Goal: Task Accomplishment & Management: Use online tool/utility

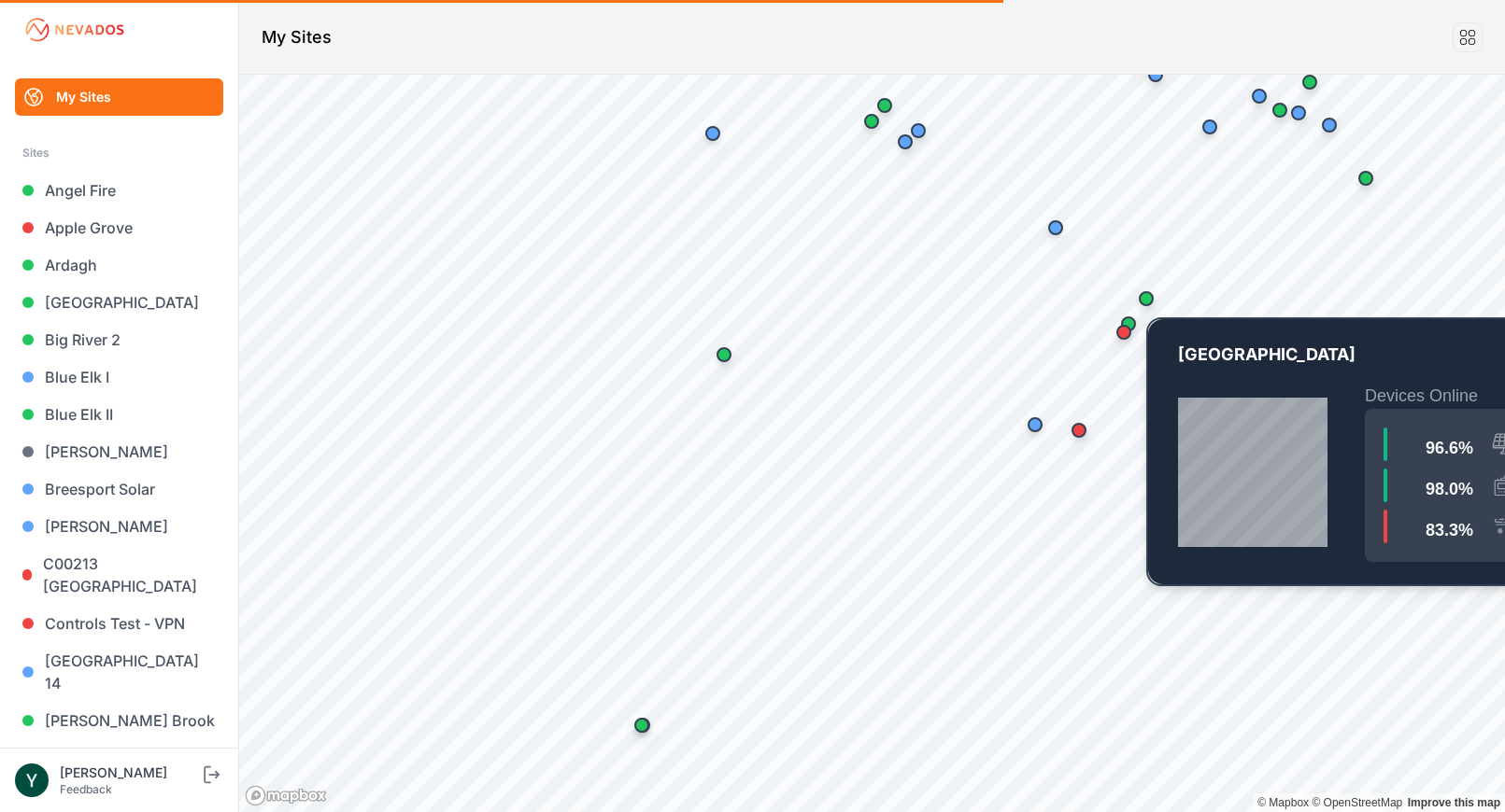
click at [1139, 294] on div "Map marker" at bounding box center [1146, 298] width 15 height 15
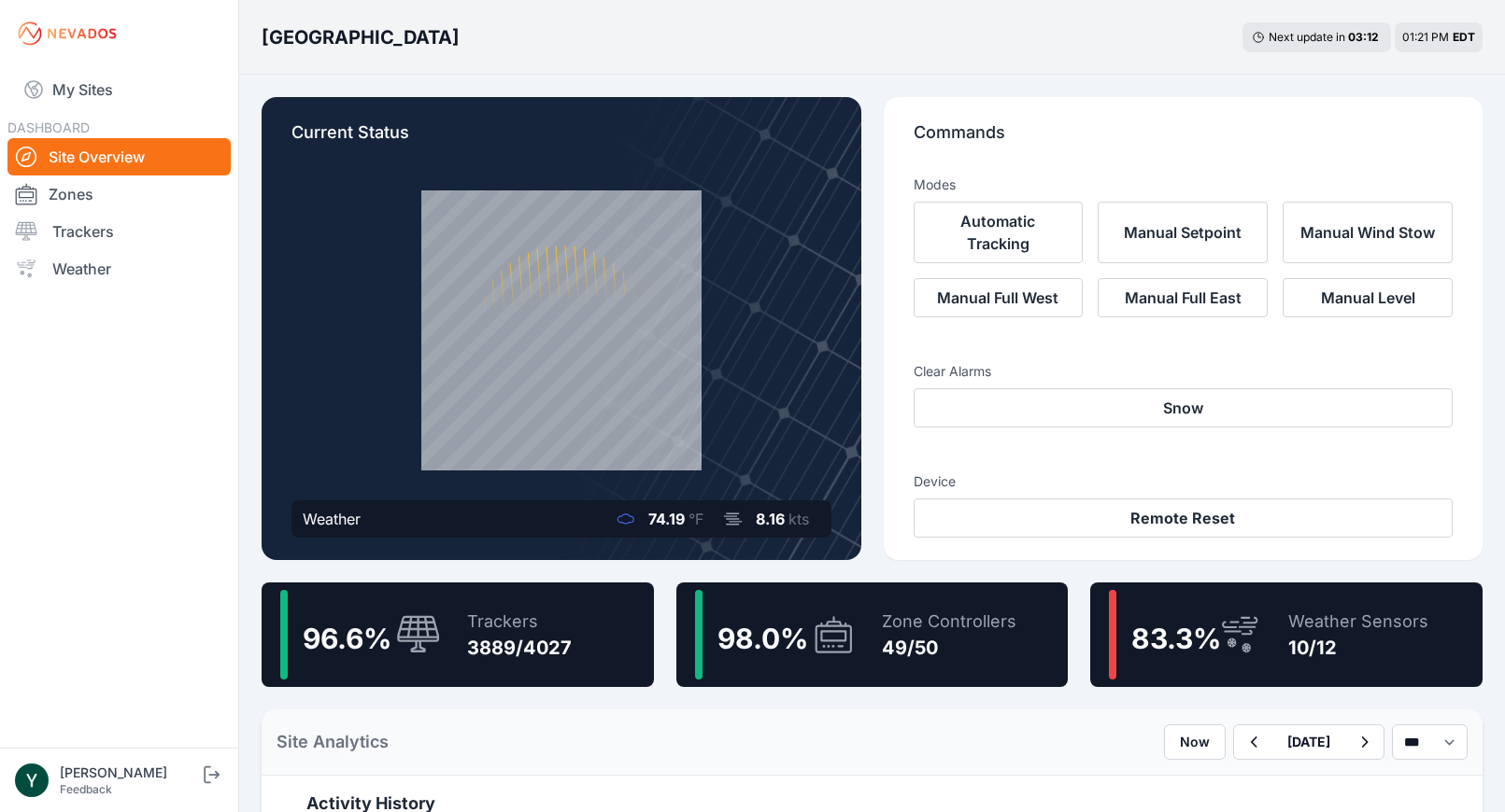
click at [460, 627] on div "Trackers 3889/4027" at bounding box center [510, 635] width 123 height 90
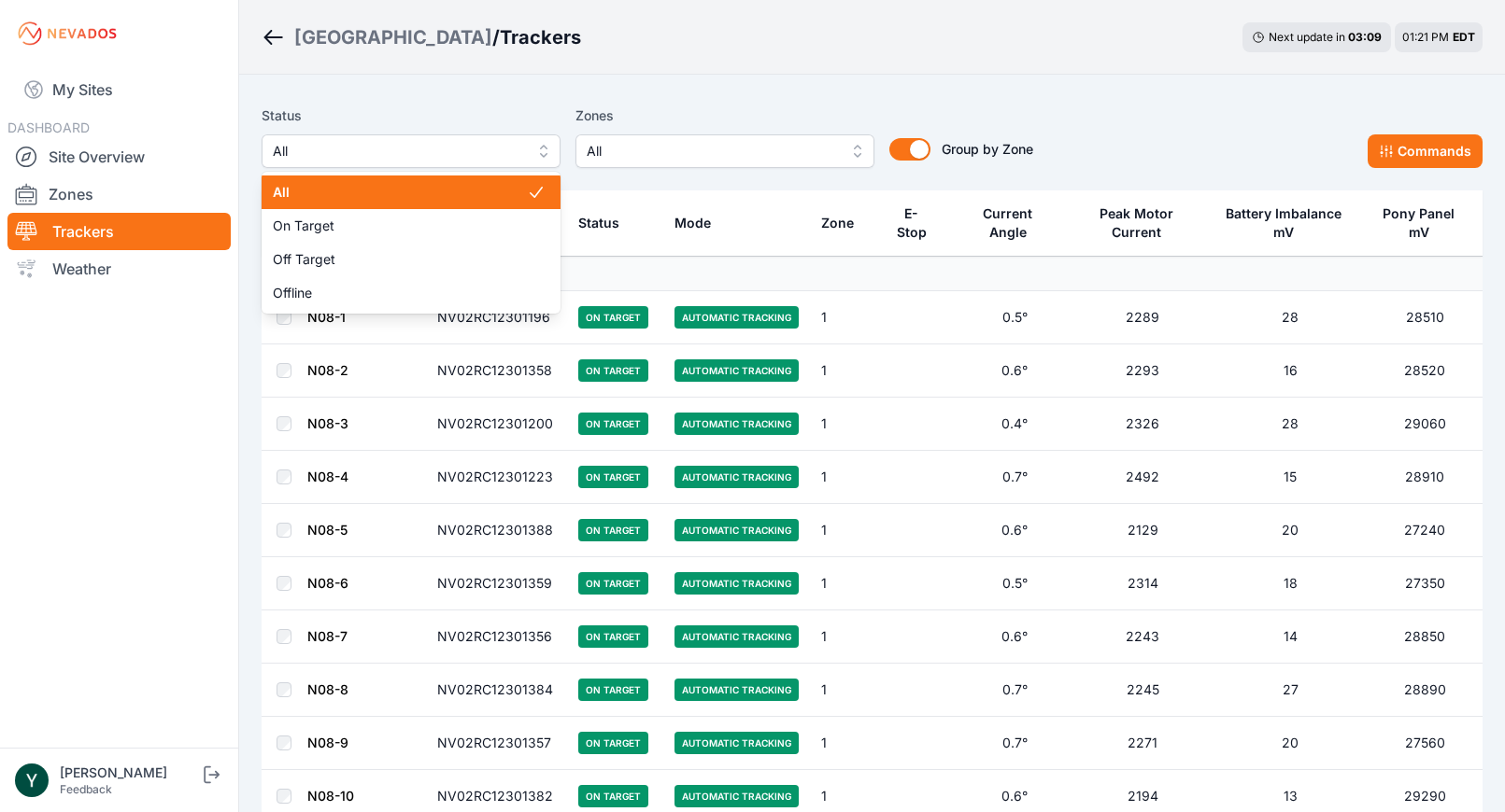
click at [501, 153] on span "All" at bounding box center [398, 152] width 250 height 23
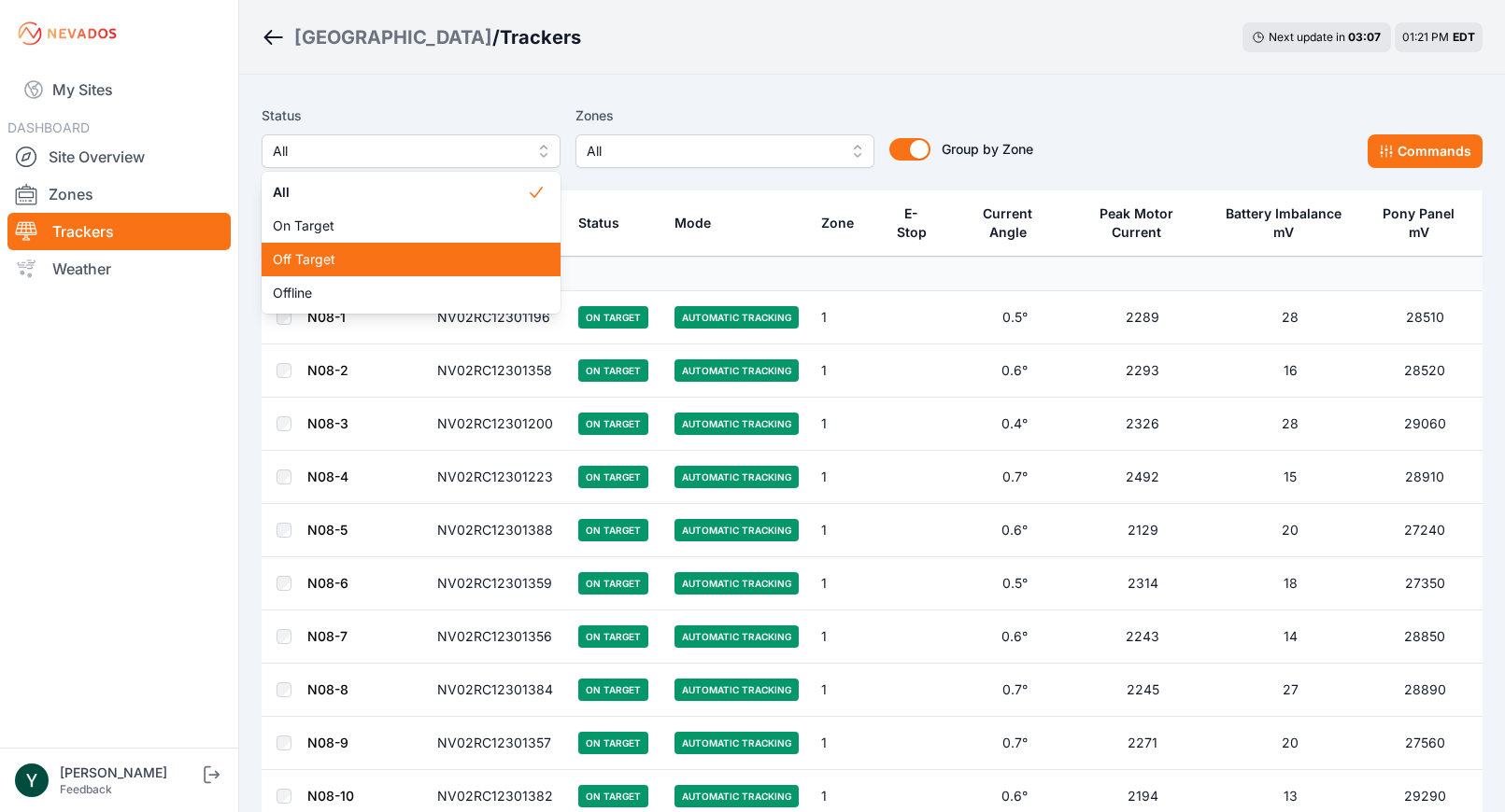
click at [462, 250] on span "Off Target" at bounding box center [400, 260] width 254 height 19
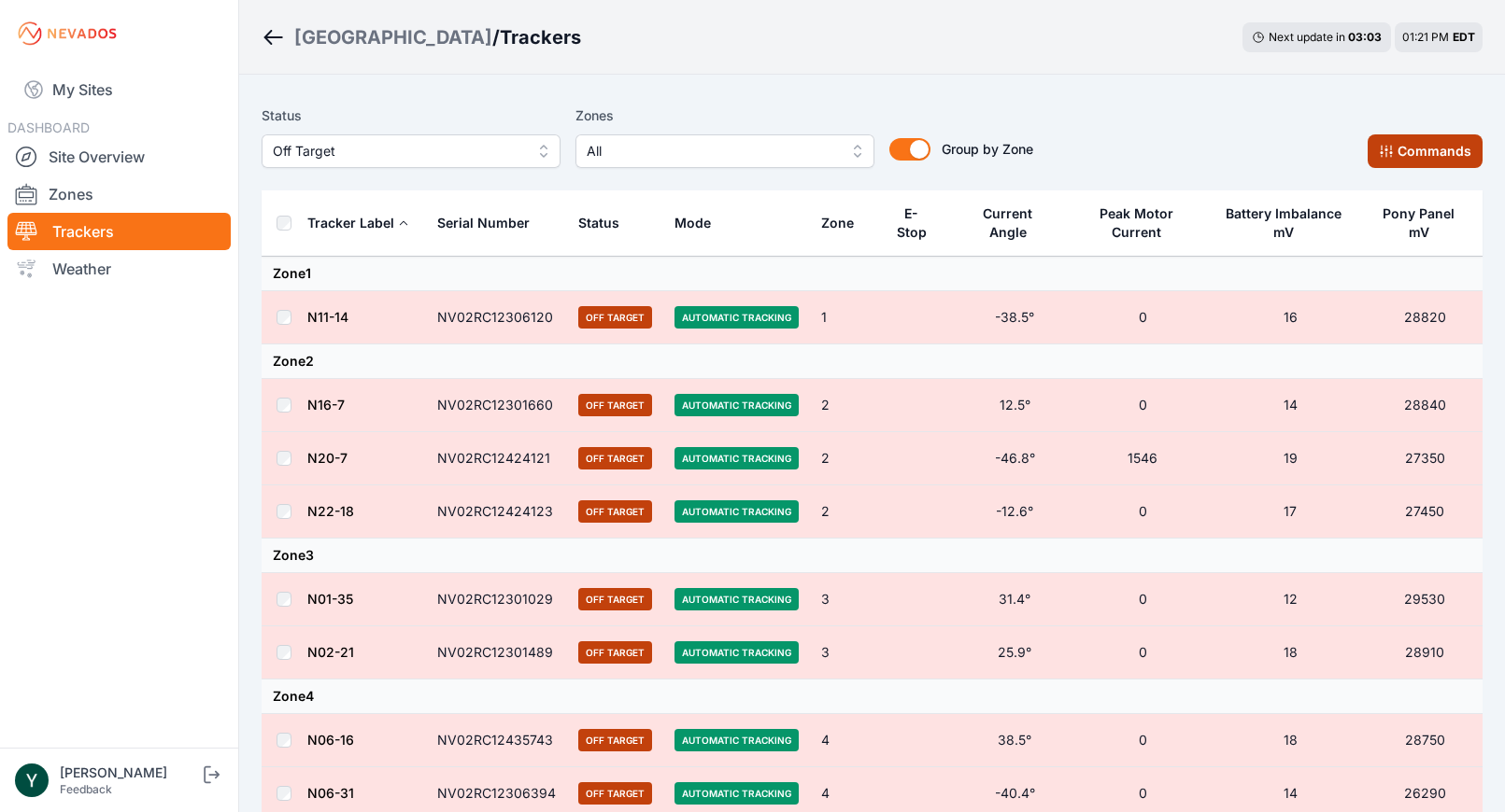
click at [1433, 152] on button "Commands" at bounding box center [1424, 151] width 115 height 33
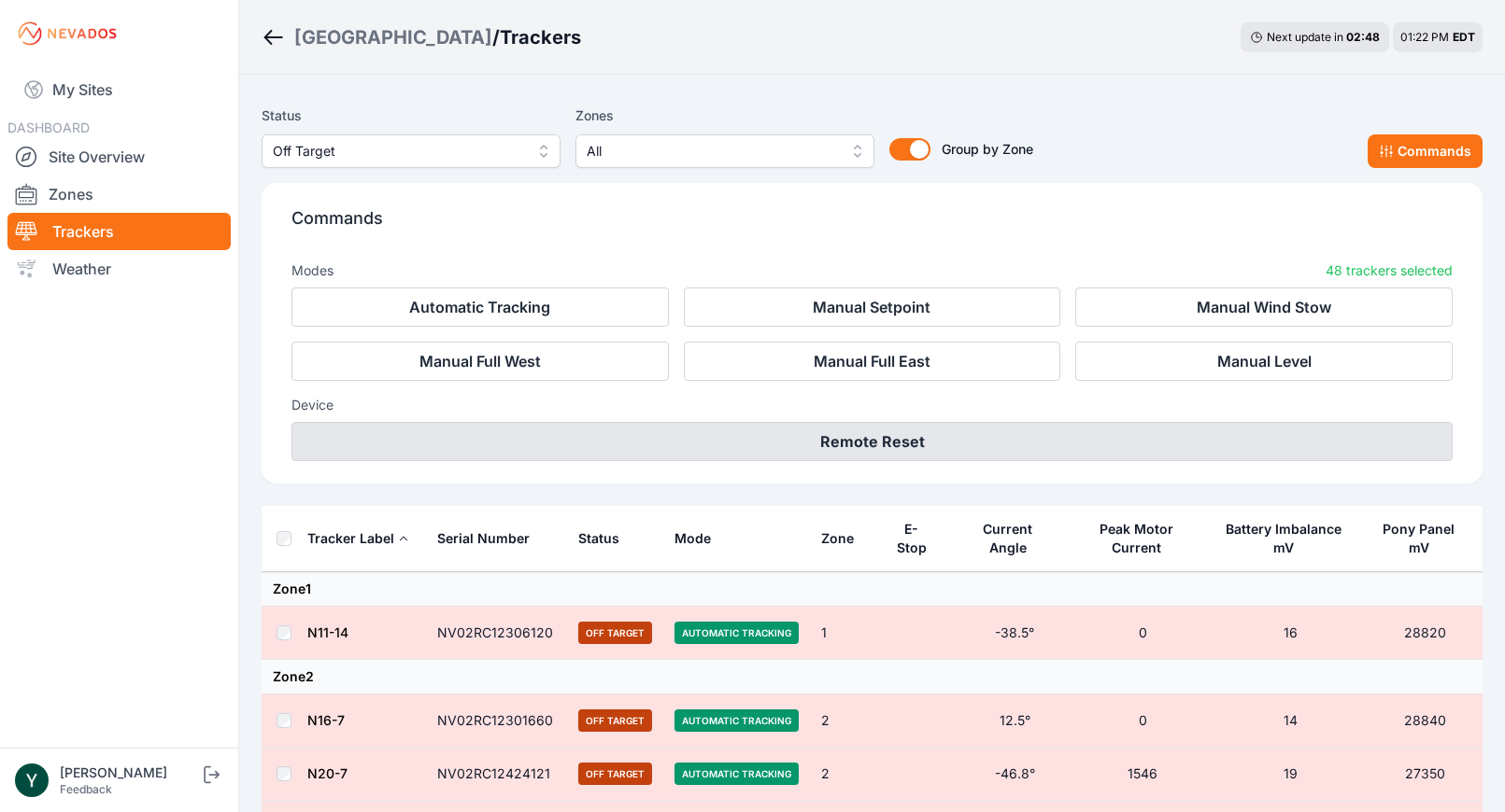
click at [872, 438] on button "Remote Reset" at bounding box center [871, 441] width 1161 height 39
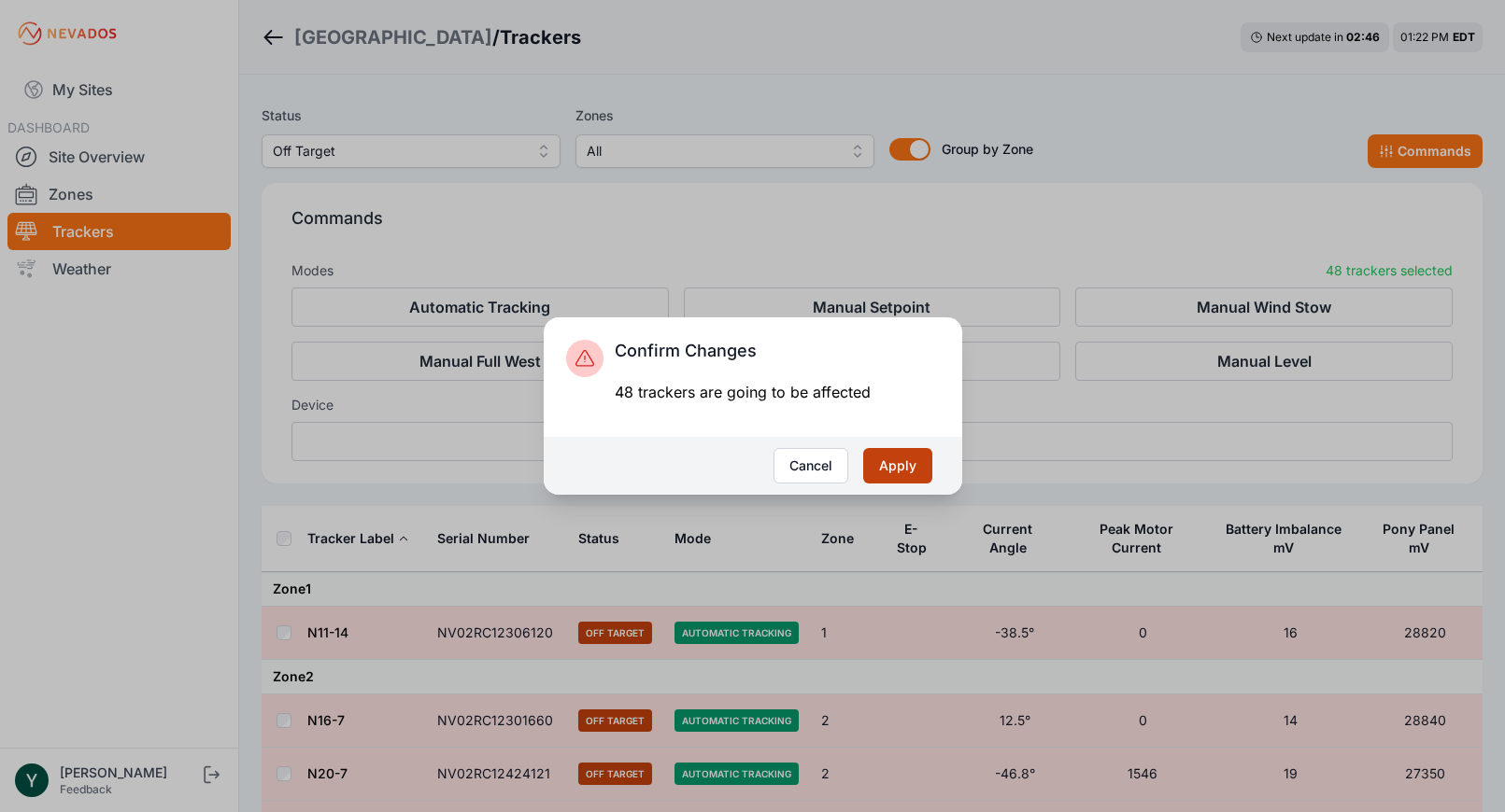
click at [910, 469] on button "Apply" at bounding box center [898, 465] width 69 height 35
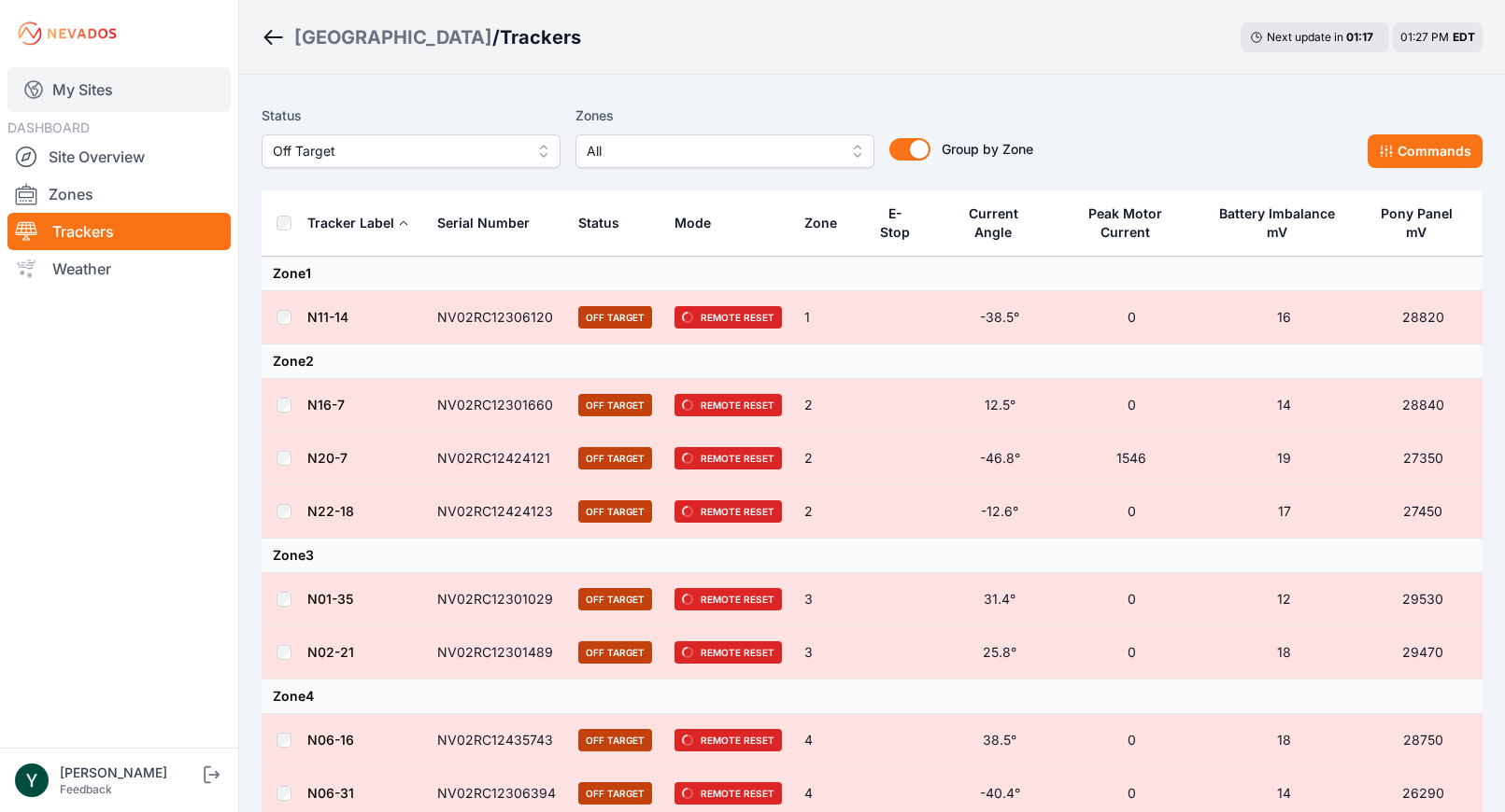
click at [102, 86] on link "My Sites" at bounding box center [119, 89] width 224 height 45
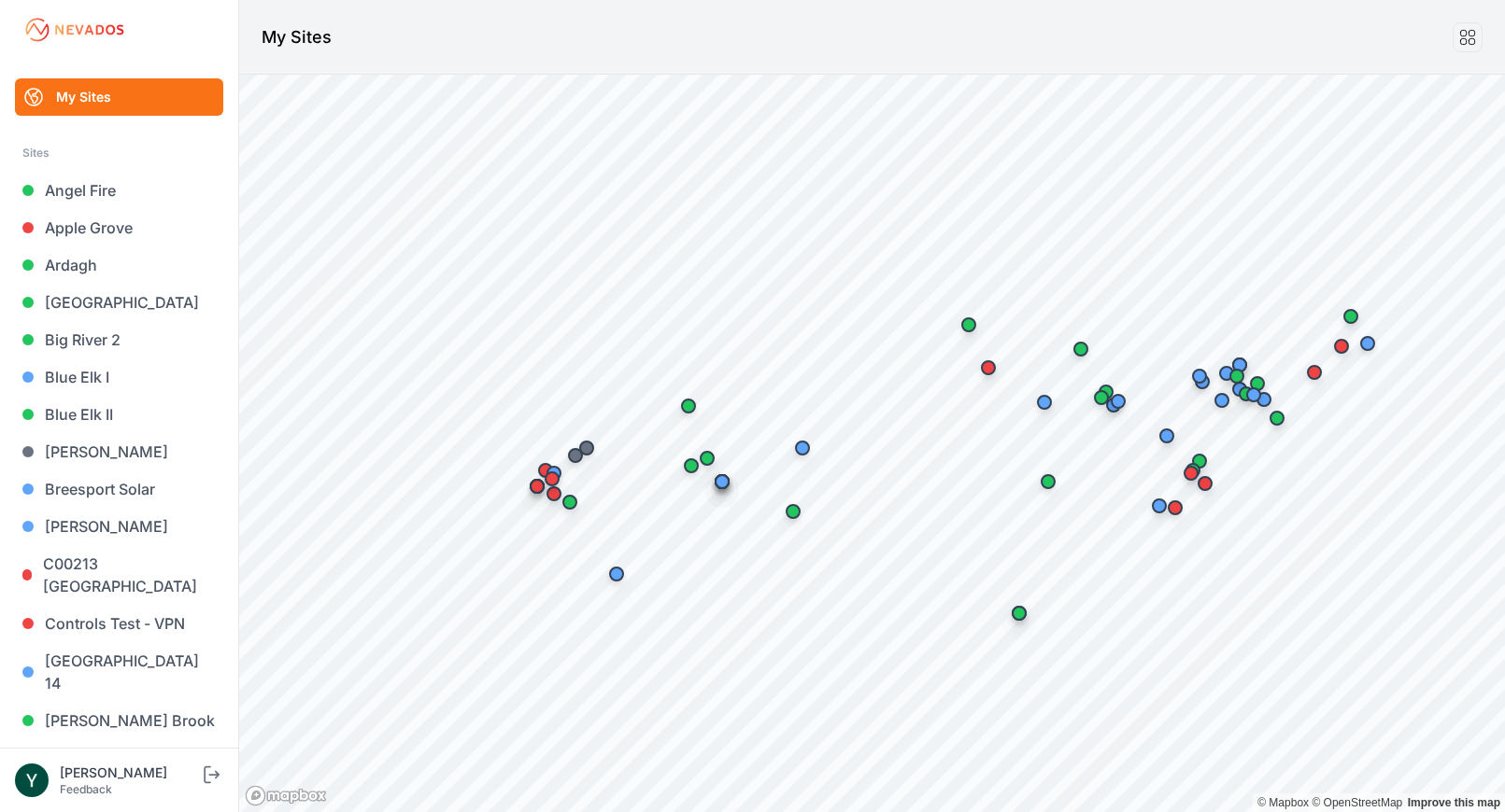
click at [322, 35] on h1 "My Sites" at bounding box center [297, 38] width 70 height 27
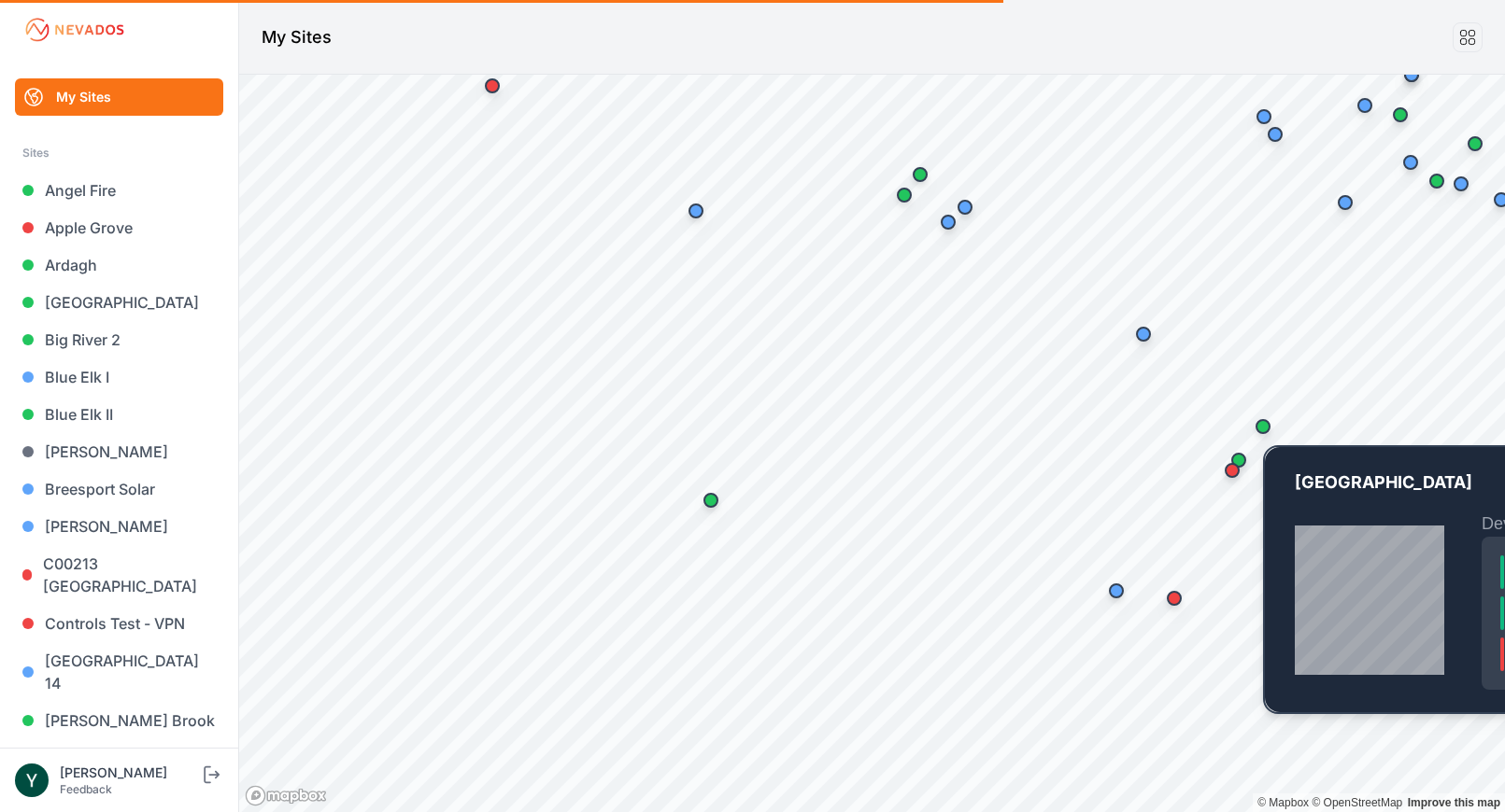
click at [1266, 427] on div "Map marker" at bounding box center [1262, 426] width 15 height 15
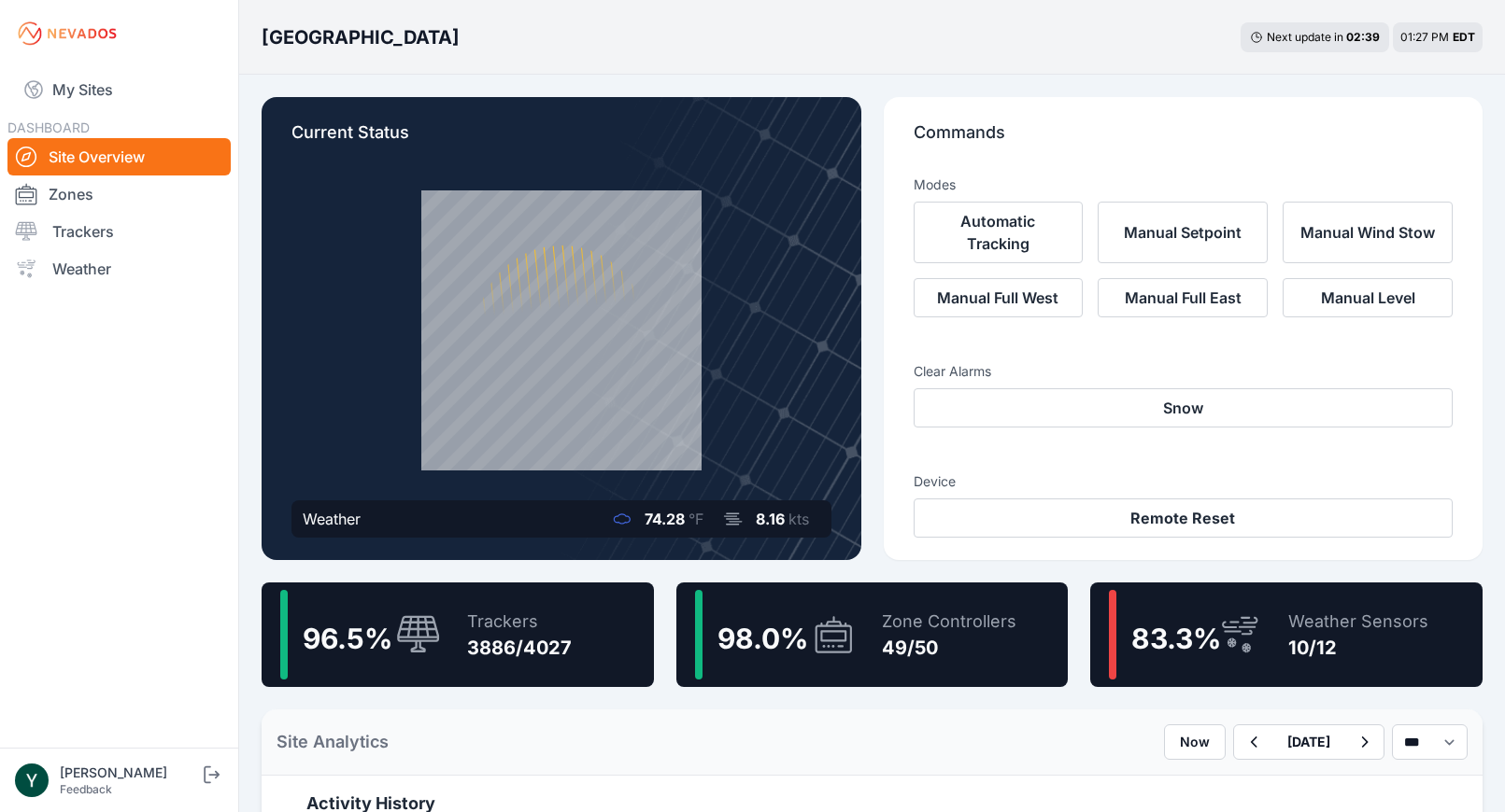
click at [580, 638] on div "96.5 % Trackers 3886/4027" at bounding box center [458, 635] width 392 height 104
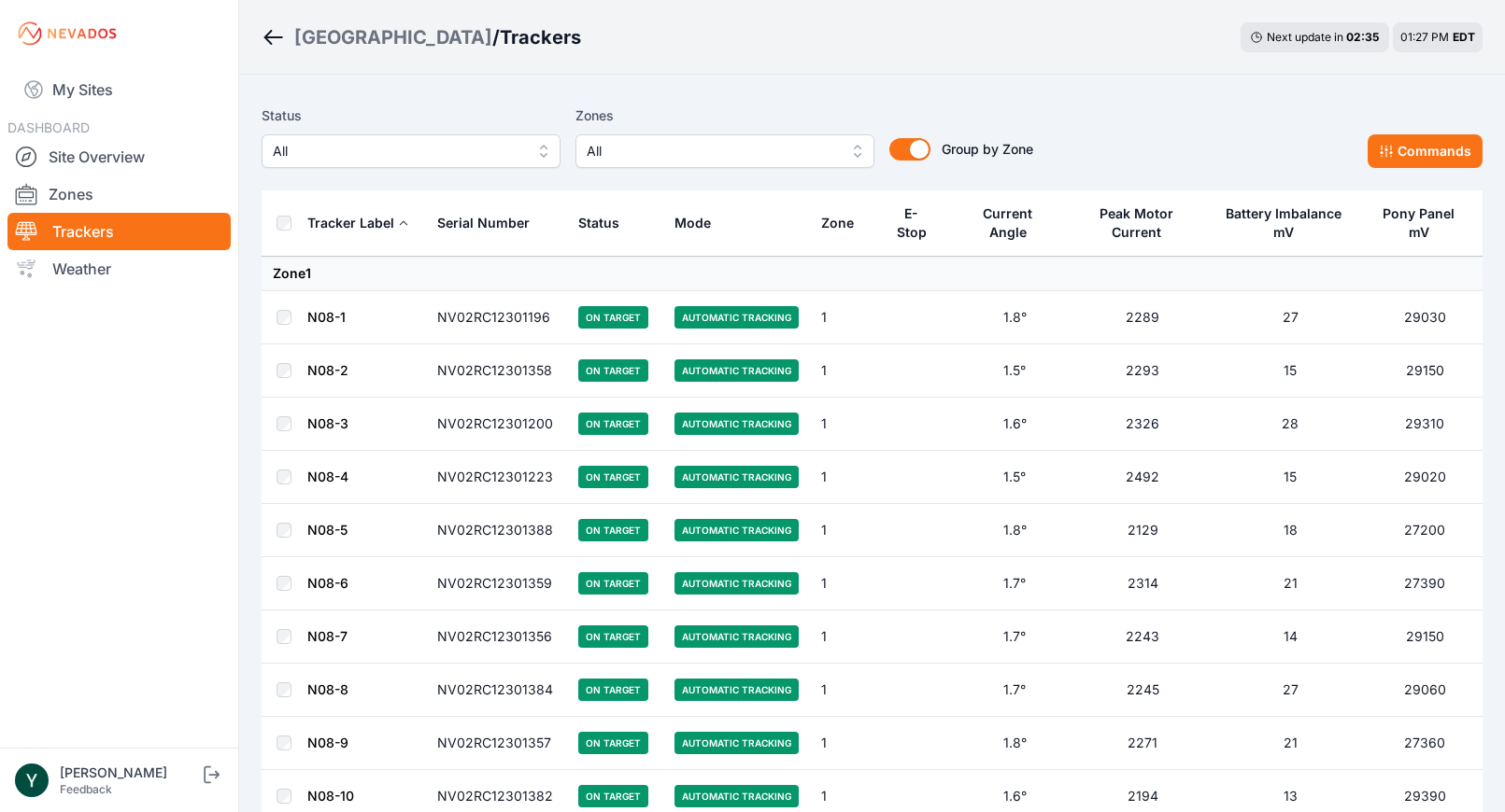
click at [427, 150] on span "All" at bounding box center [398, 152] width 250 height 23
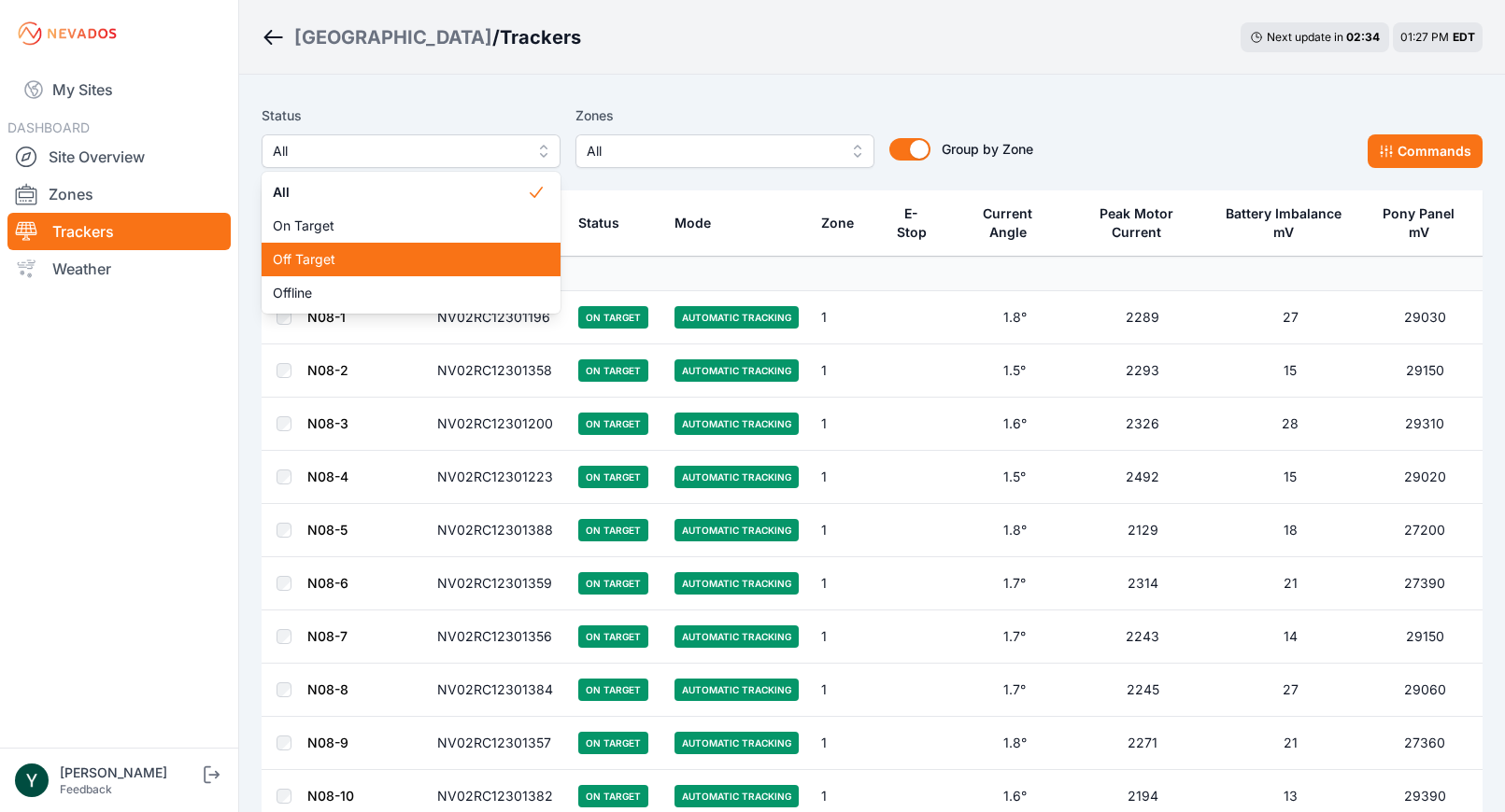
click at [396, 249] on div "Off Target" at bounding box center [410, 259] width 299 height 33
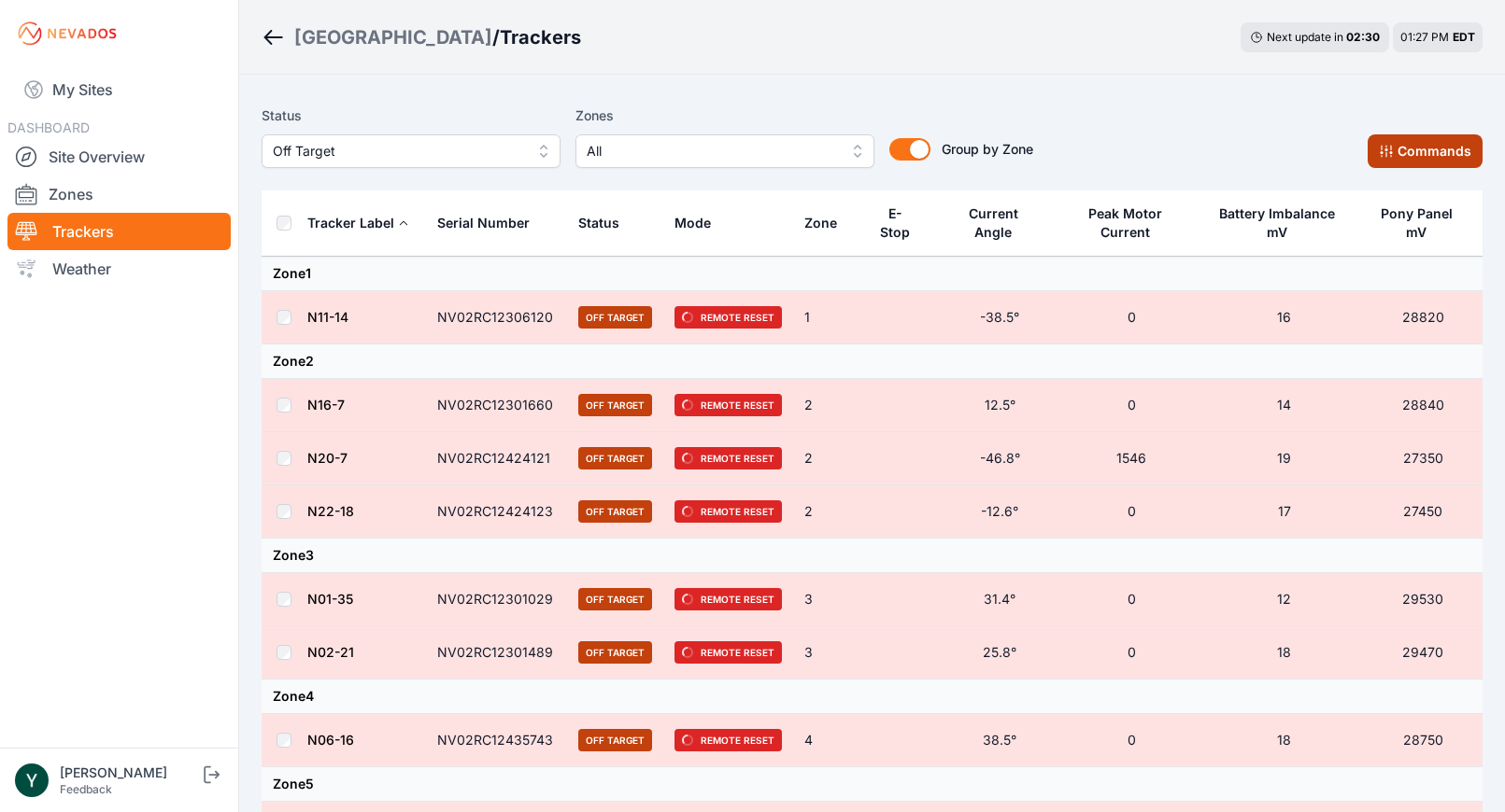
click at [1416, 147] on button "Commands" at bounding box center [1424, 151] width 115 height 33
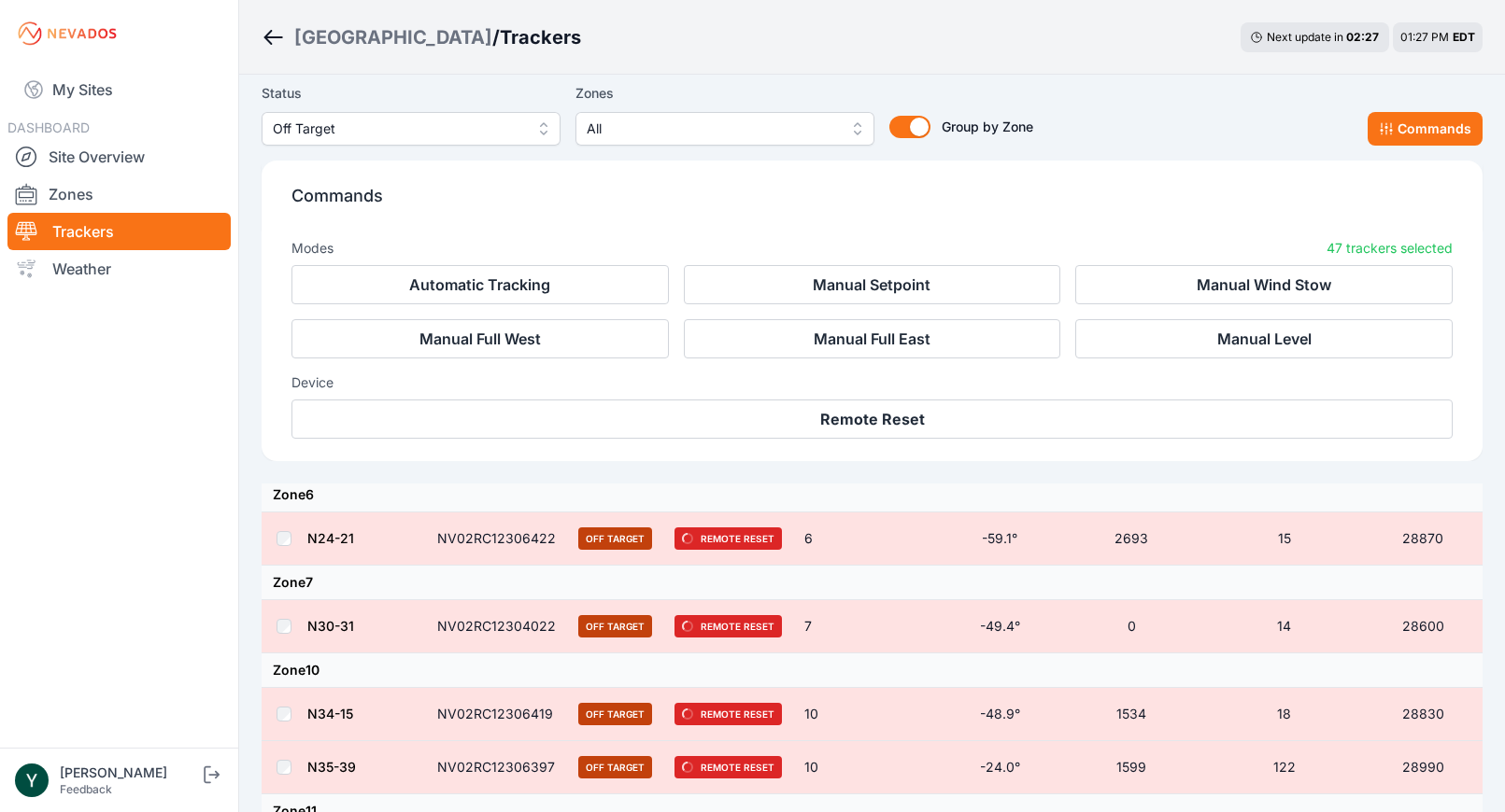
scroll to position [718, 0]
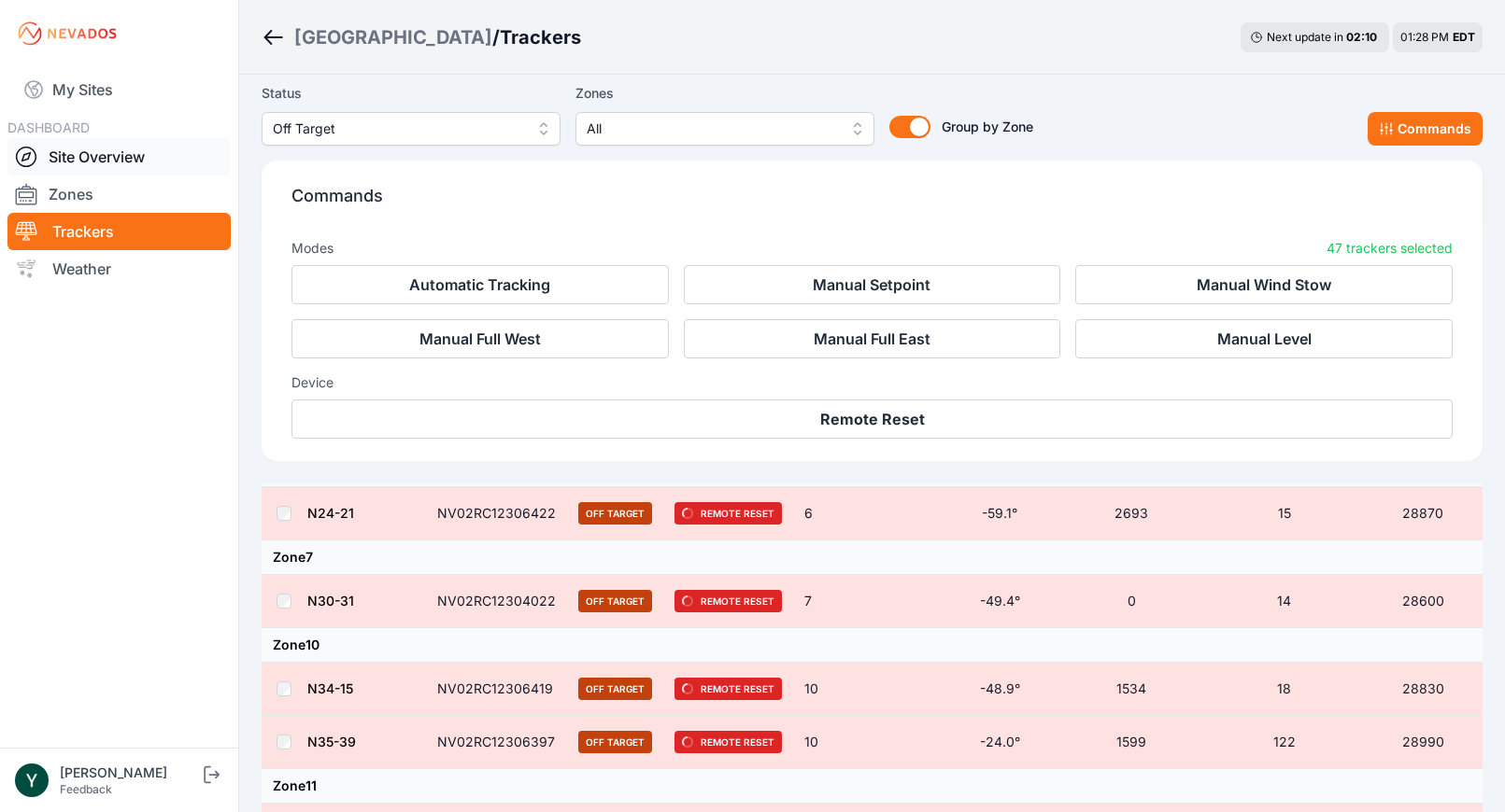
click at [119, 150] on link "Site Overview" at bounding box center [119, 156] width 224 height 37
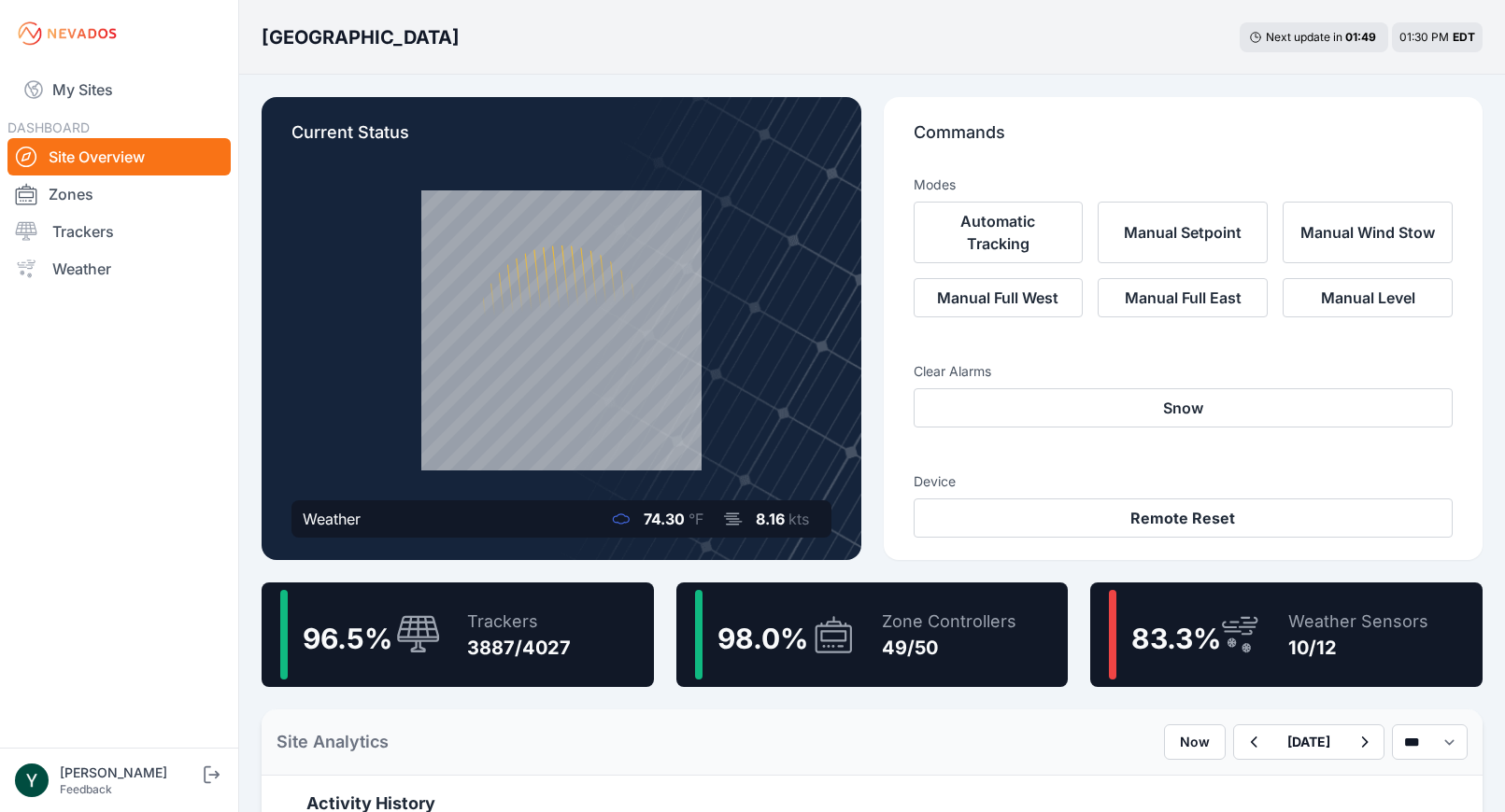
click at [523, 634] on div "Trackers" at bounding box center [518, 622] width 103 height 27
click at [481, 628] on div "Trackers" at bounding box center [518, 622] width 103 height 27
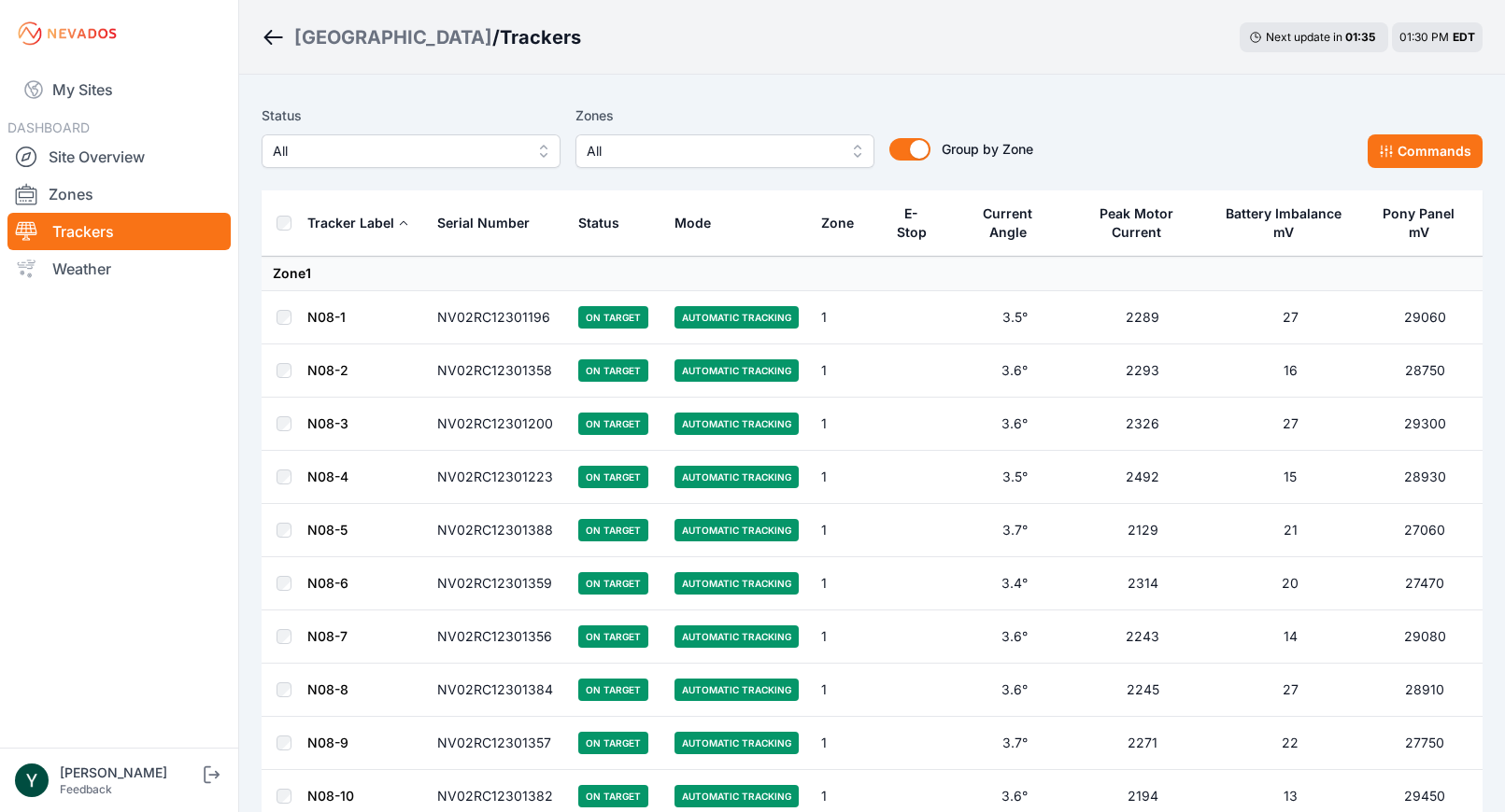
click at [459, 154] on span "All" at bounding box center [398, 152] width 250 height 23
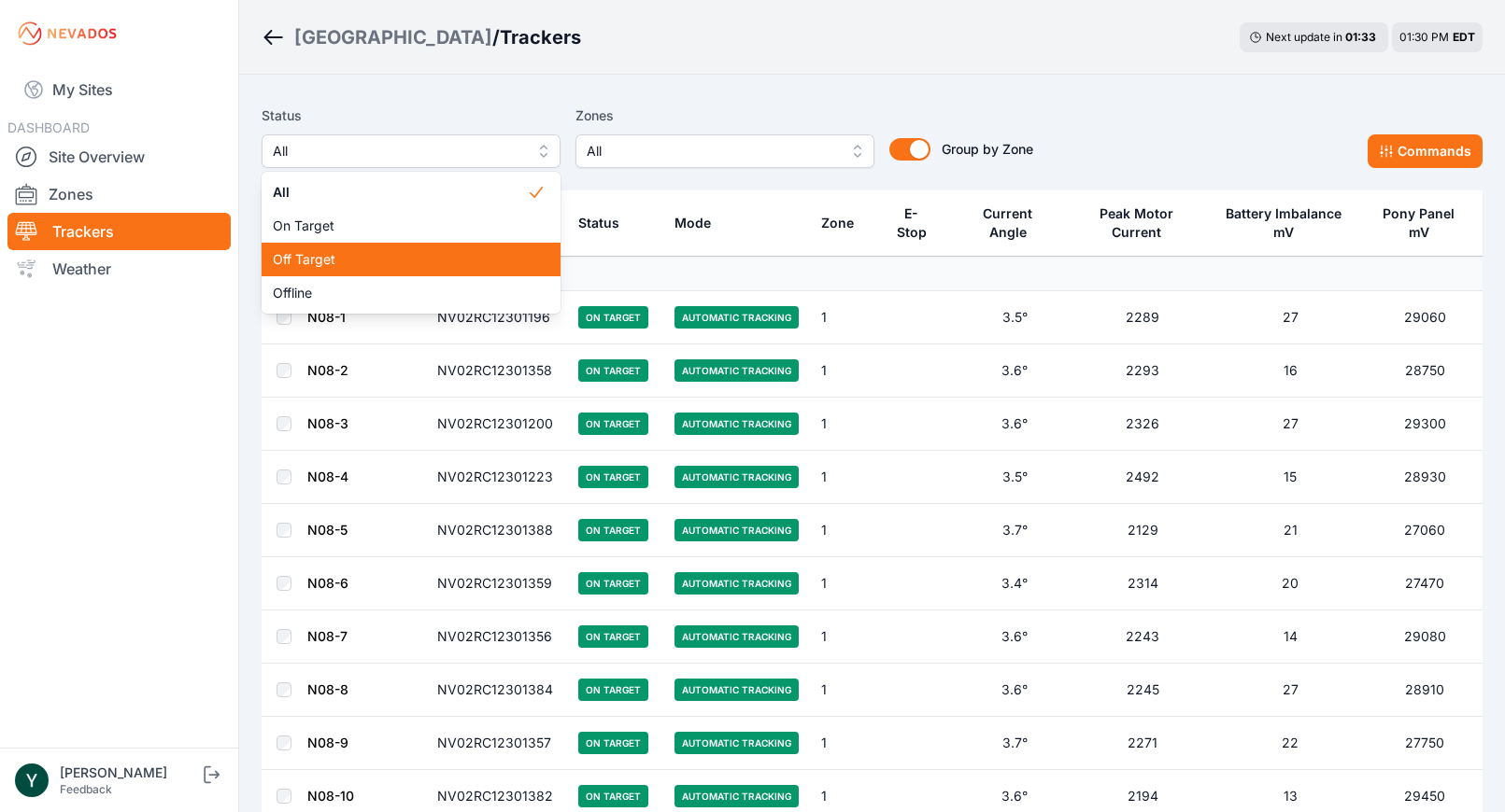
click at [428, 251] on span "Off Target" at bounding box center [400, 260] width 254 height 19
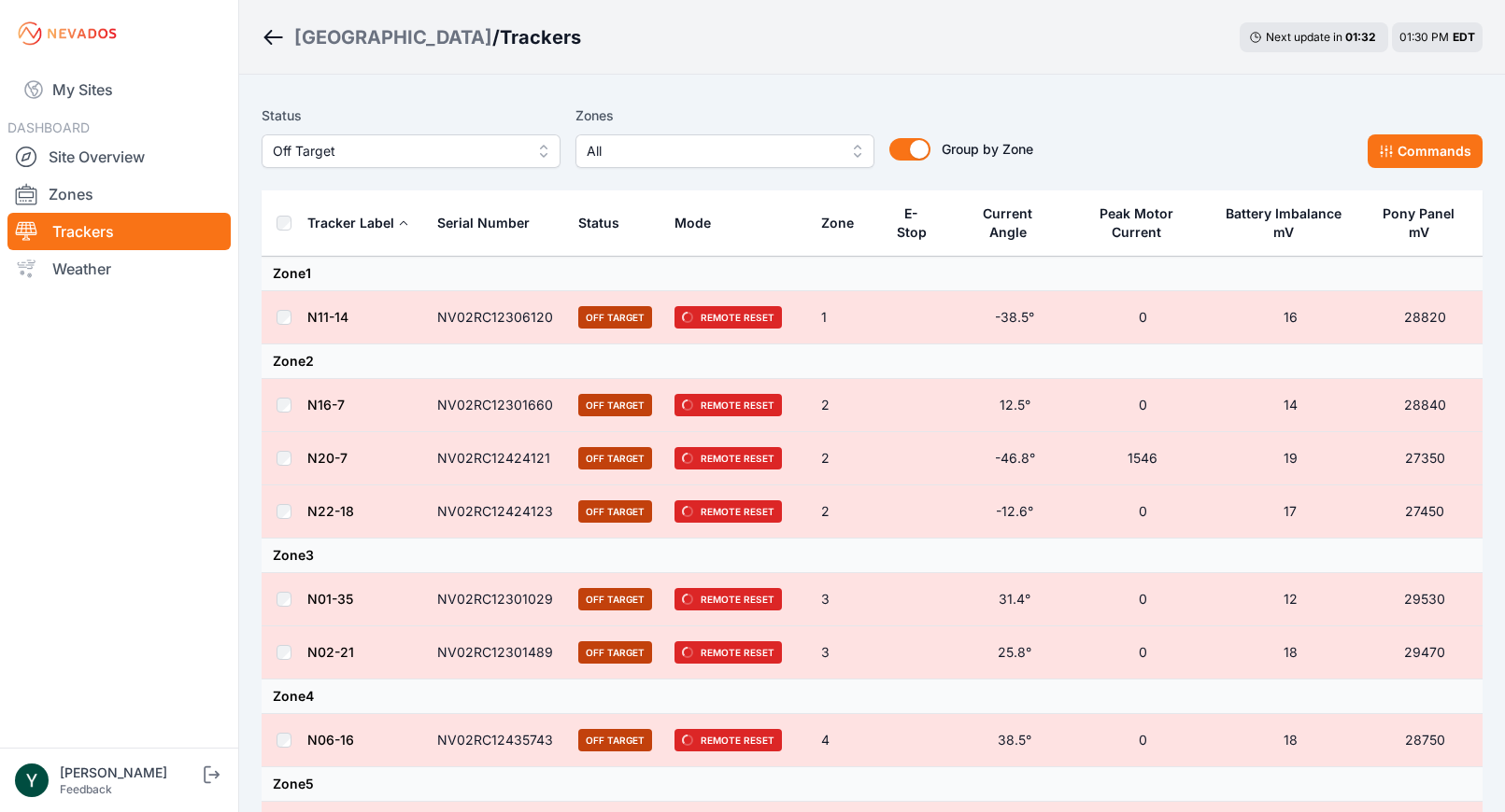
click at [291, 220] on th at bounding box center [283, 224] width 45 height 66
click at [1442, 153] on button "Commands" at bounding box center [1424, 151] width 115 height 33
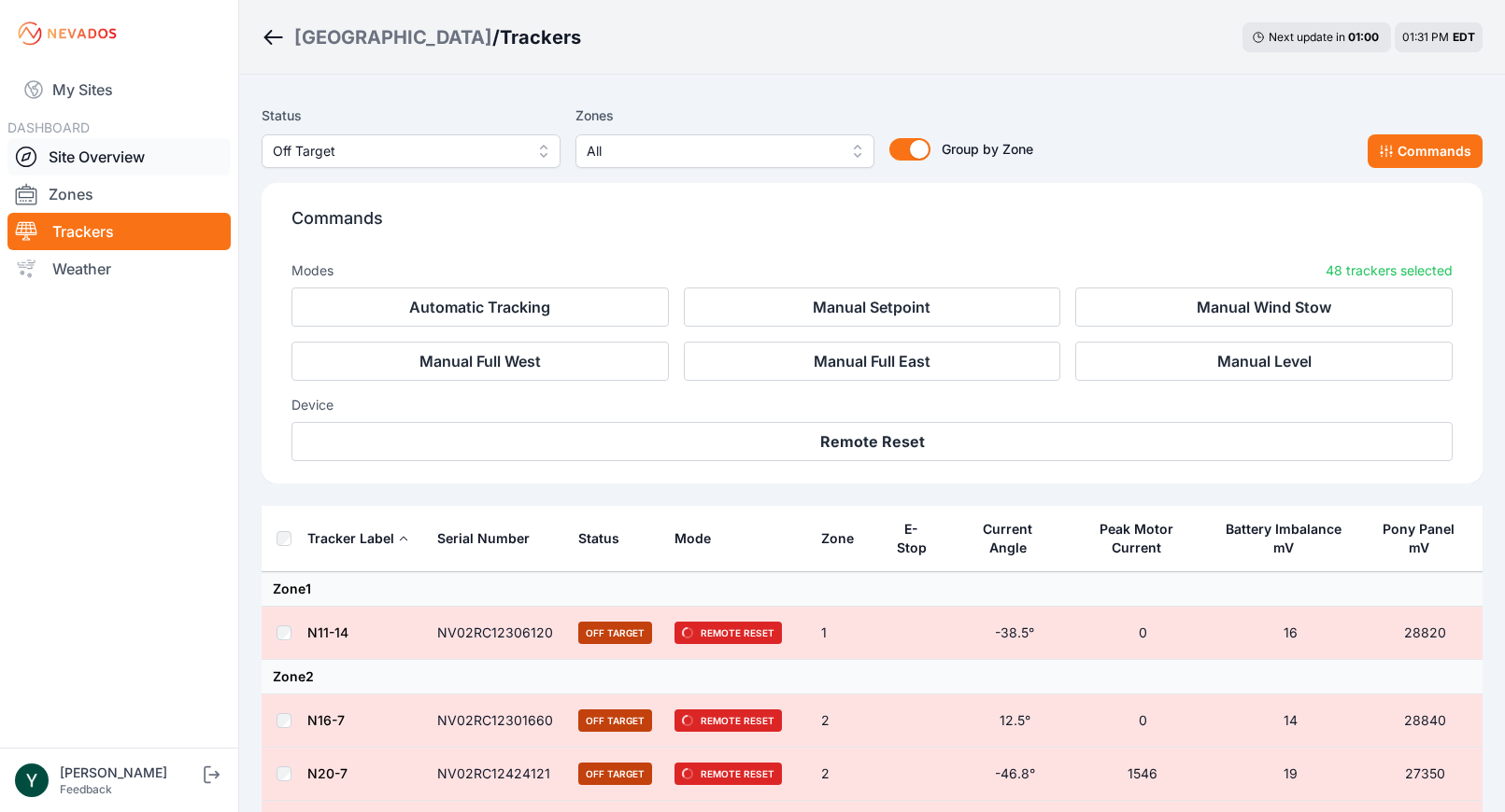
click at [146, 155] on link "Site Overview" at bounding box center [119, 156] width 224 height 37
